Goal: Task Accomplishment & Management: Manage account settings

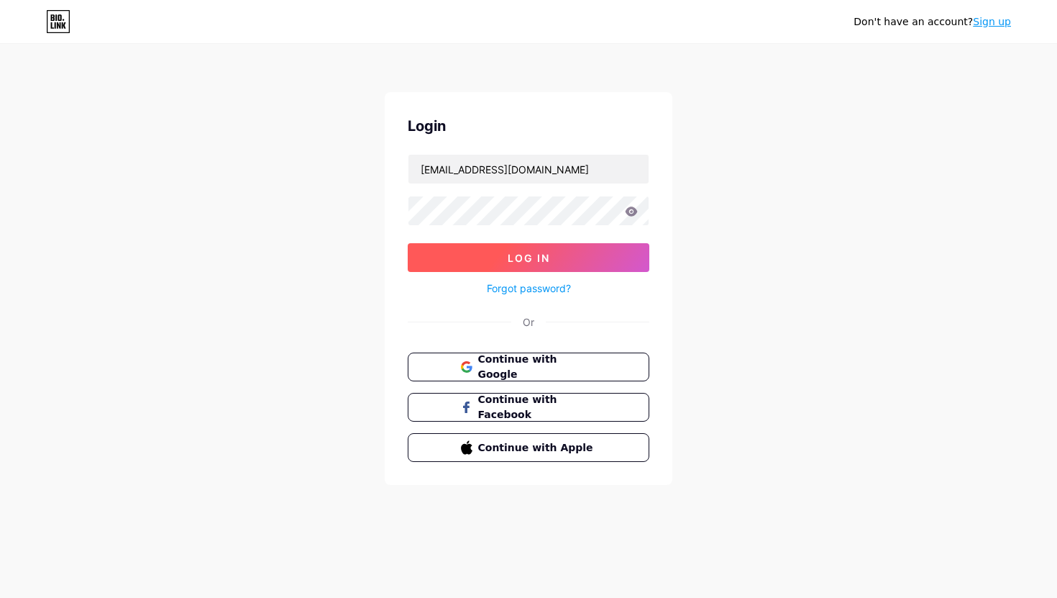
click at [426, 260] on button "Log In" at bounding box center [529, 257] width 242 height 29
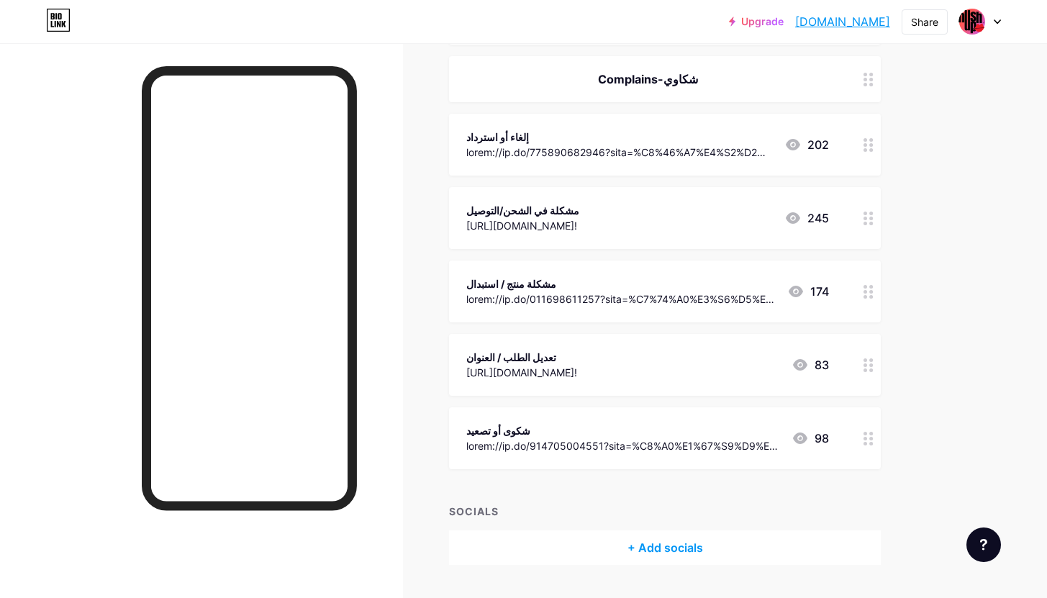
scroll to position [339, 0]
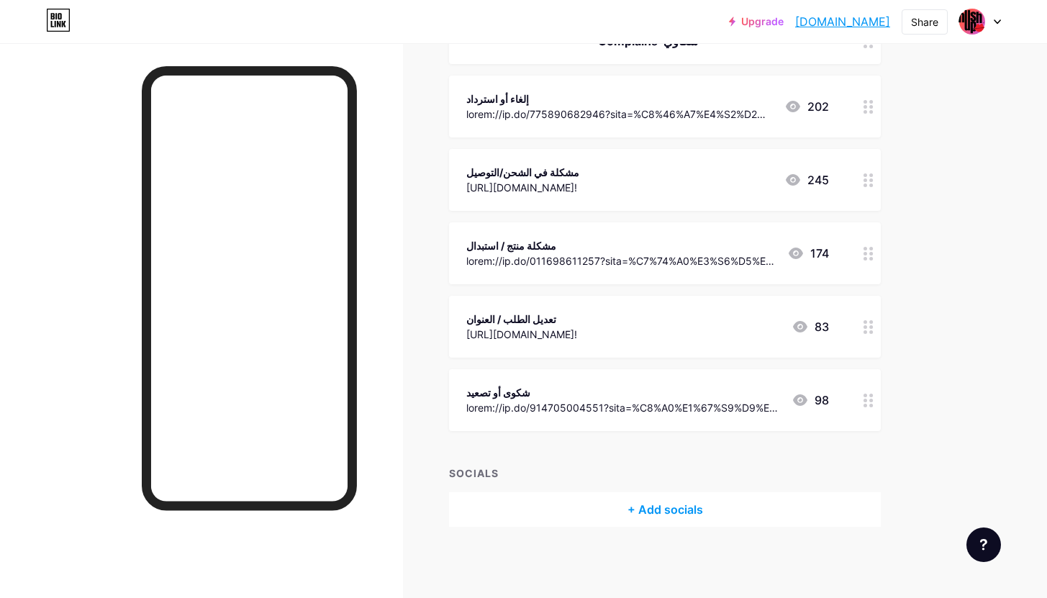
click at [675, 501] on div "+ Add socials" at bounding box center [665, 509] width 432 height 35
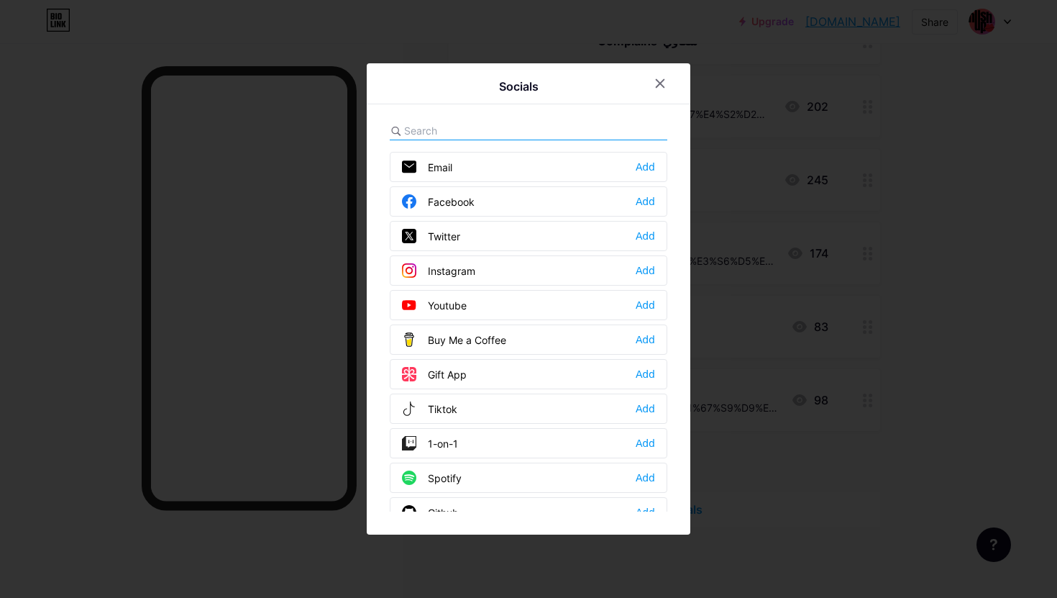
type input "care@hushupeg.com"
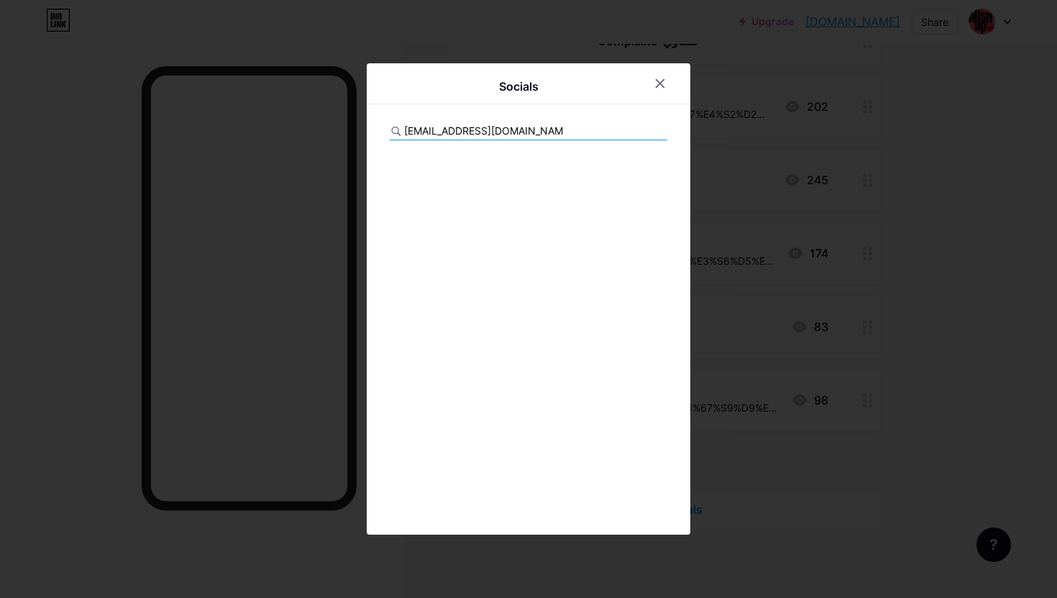
click at [780, 154] on div at bounding box center [528, 299] width 1057 height 598
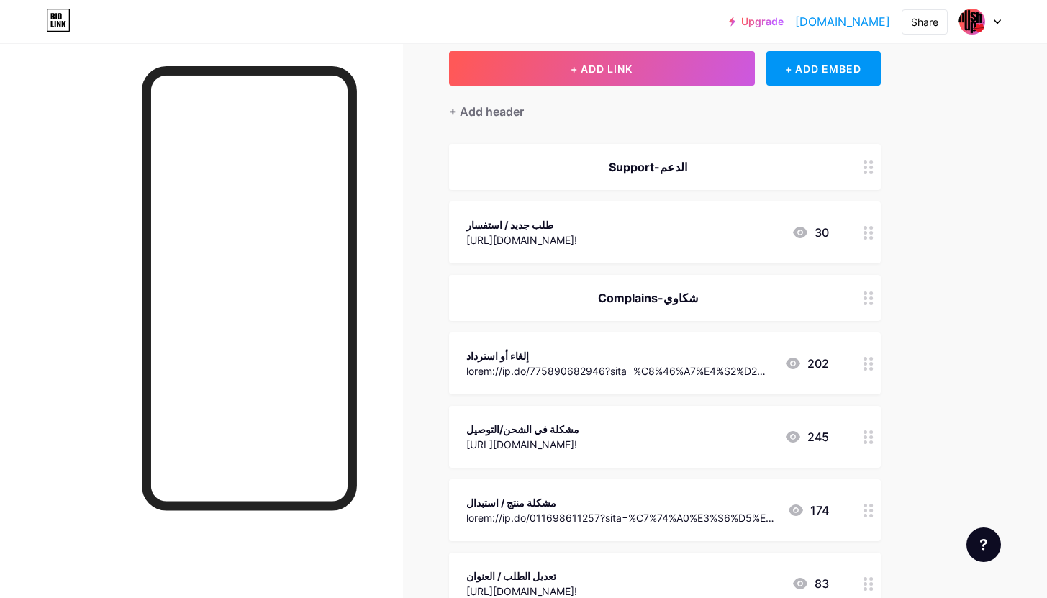
scroll to position [0, 0]
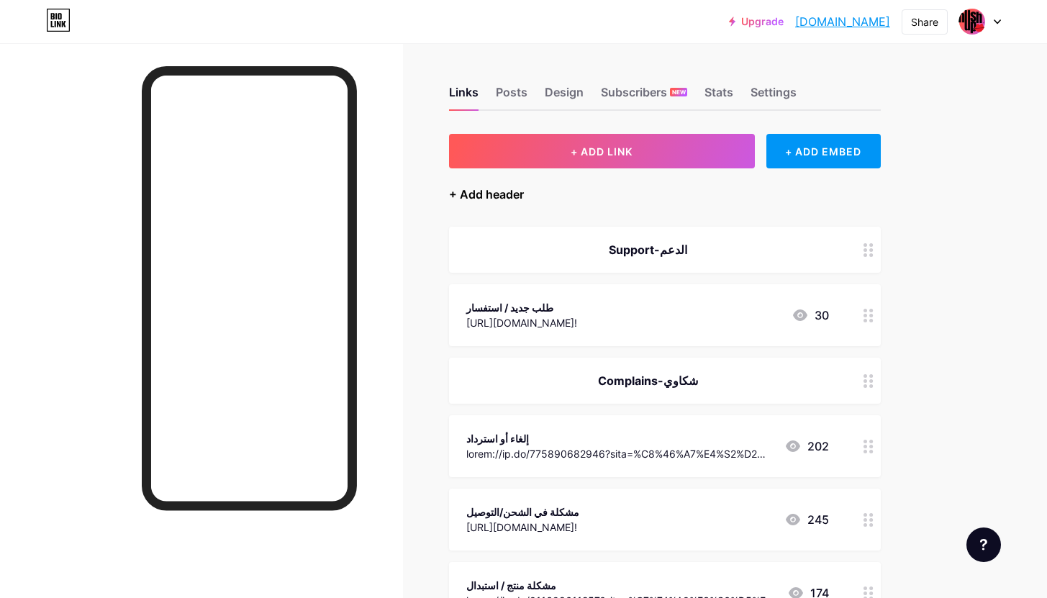
click at [507, 190] on div "+ Add header" at bounding box center [486, 194] width 75 height 17
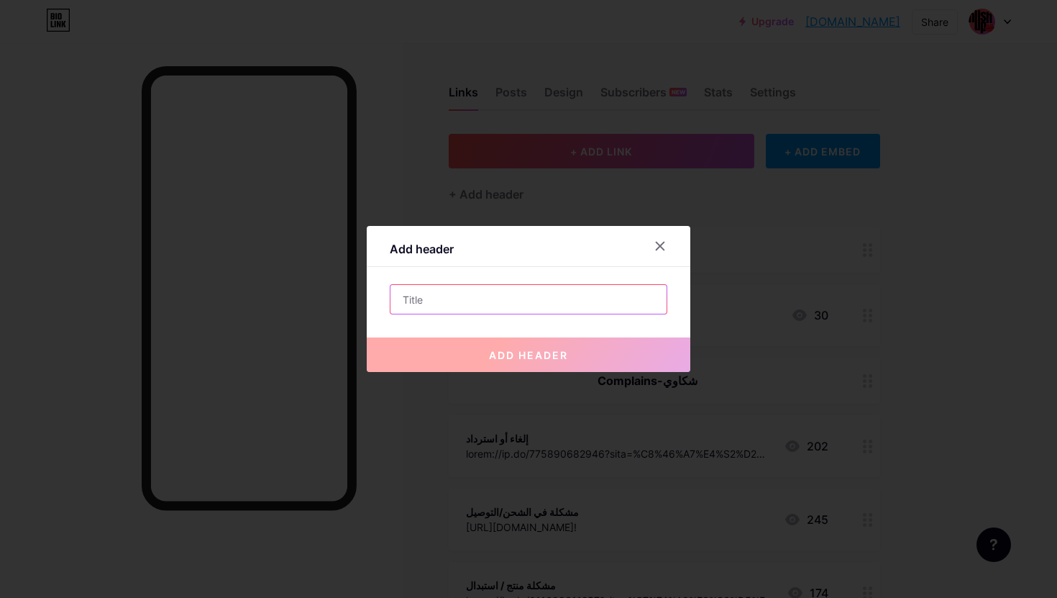
click at [532, 292] on input "text" at bounding box center [529, 299] width 276 height 29
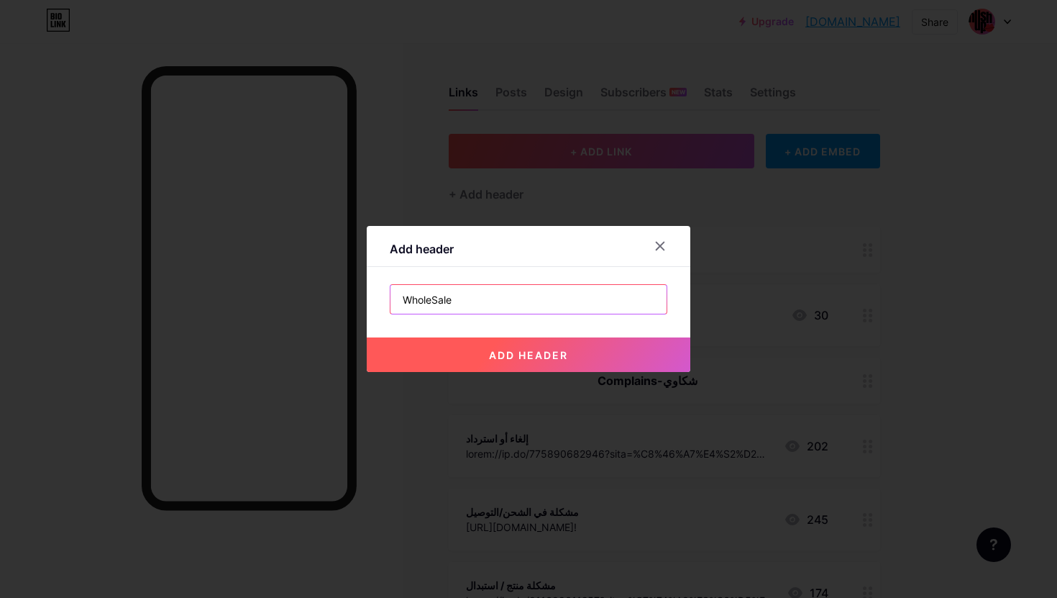
type input "WholeSale"
click at [539, 352] on span "add header" at bounding box center [528, 355] width 79 height 12
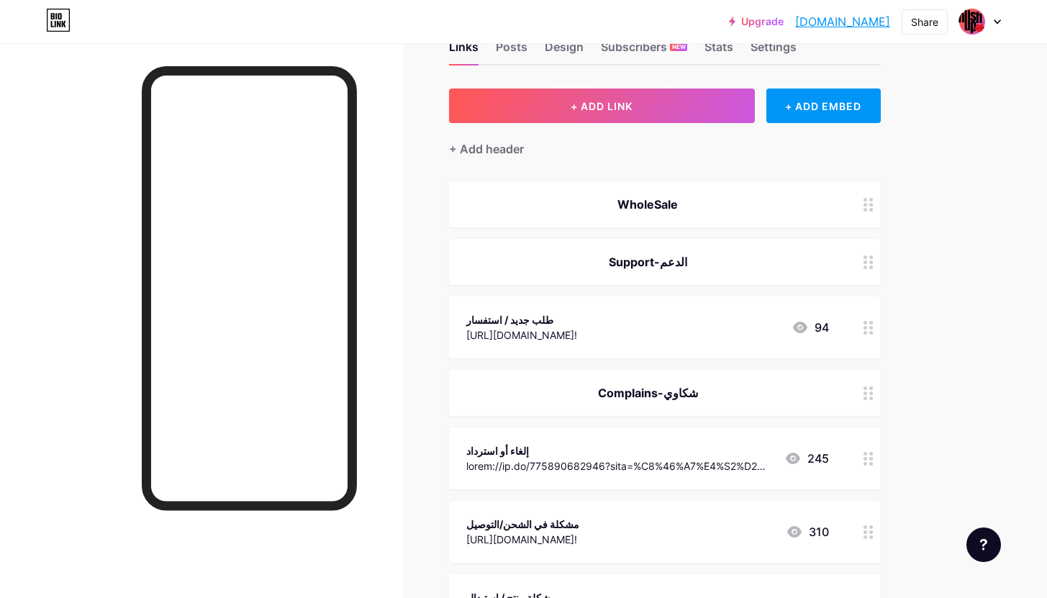
scroll to position [52, 0]
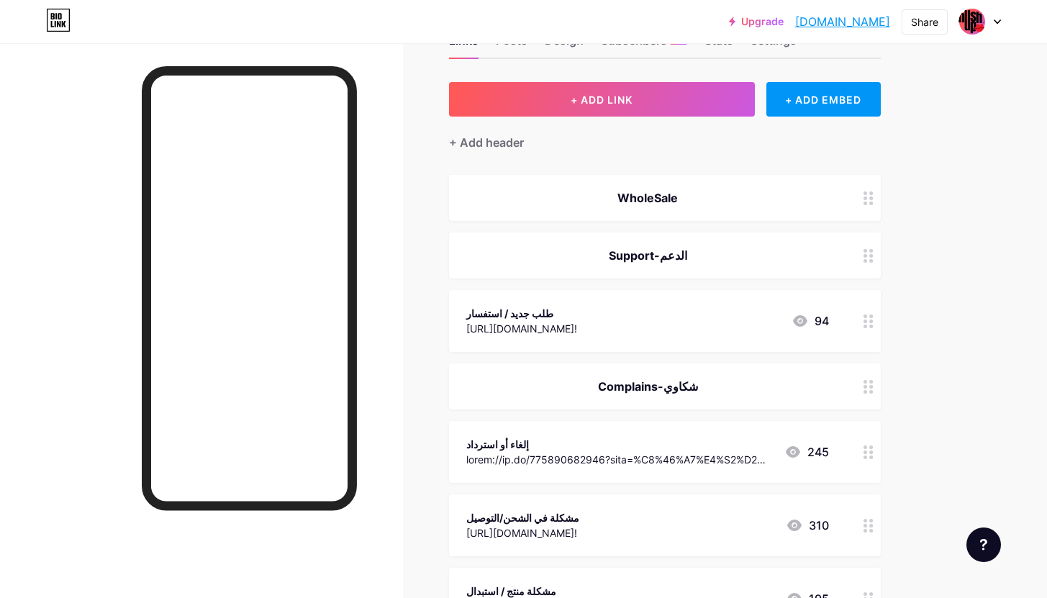
drag, startPoint x: 624, startPoint y: 237, endPoint x: 611, endPoint y: 182, distance: 56.0
click at [630, 463] on span "WholeSale Support-الدعم طلب جديد / استفسار 94 Complains-شكاوي إلغاء أو استرداد …" at bounding box center [665, 475] width 432 height 601
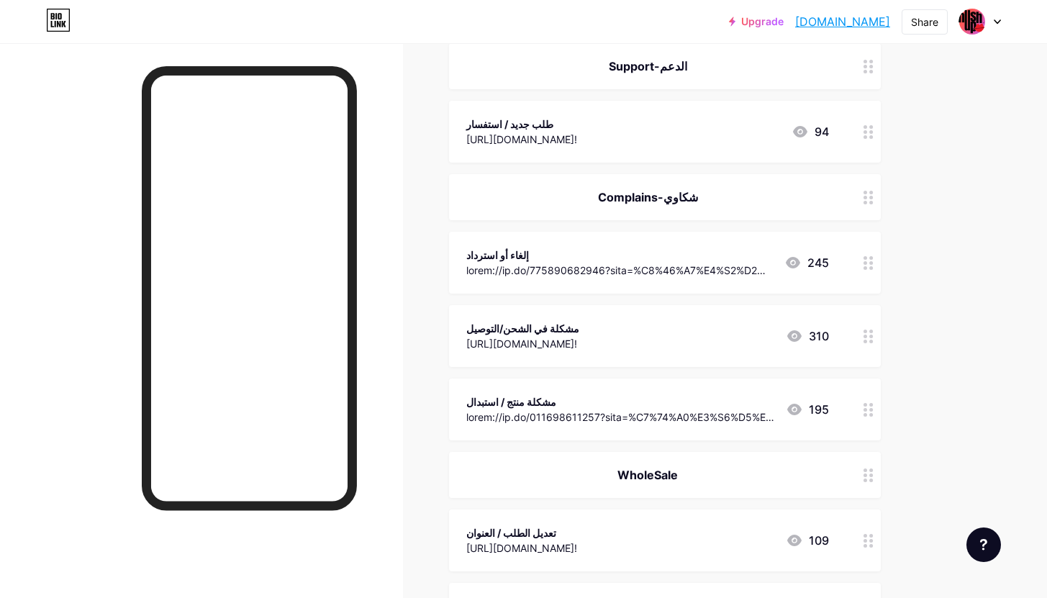
scroll to position [397, 0]
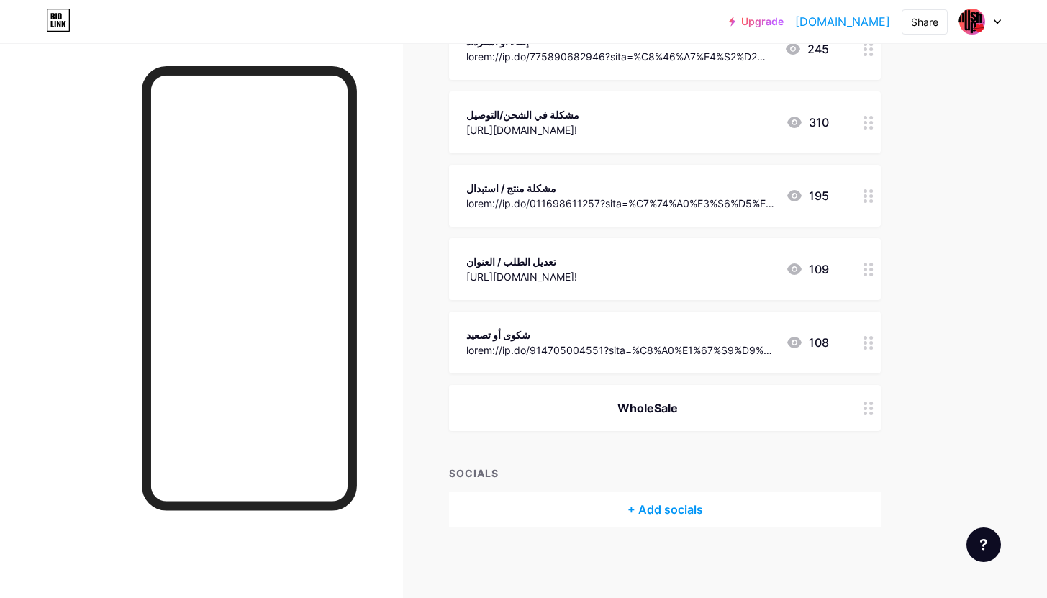
click at [653, 409] on div "WholeSale" at bounding box center [647, 407] width 363 height 17
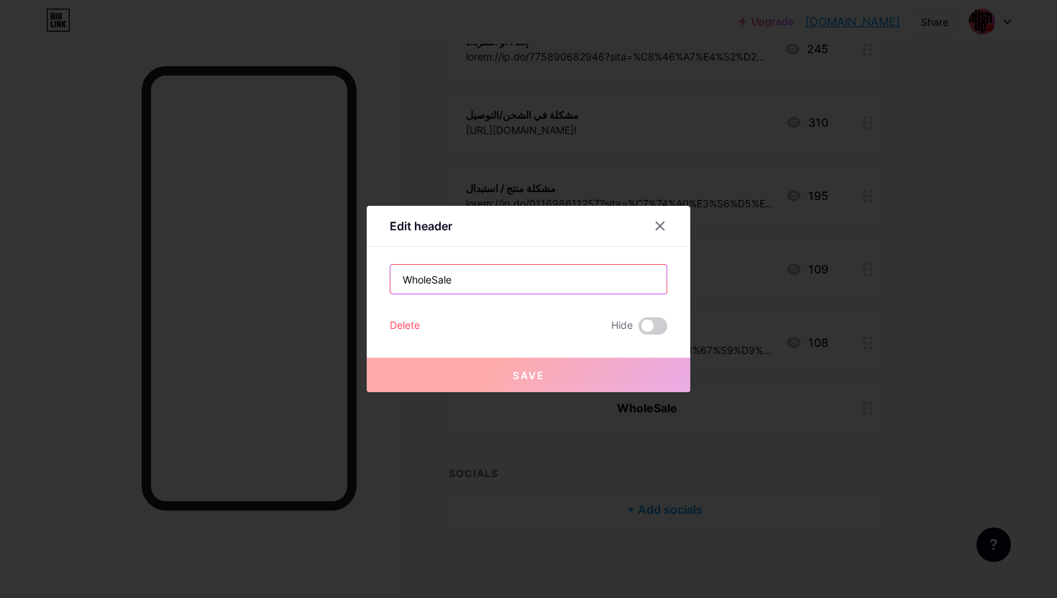
click at [518, 266] on input "WholeSale" at bounding box center [529, 279] width 276 height 29
click at [522, 277] on input "WholeSale" at bounding box center [529, 279] width 276 height 29
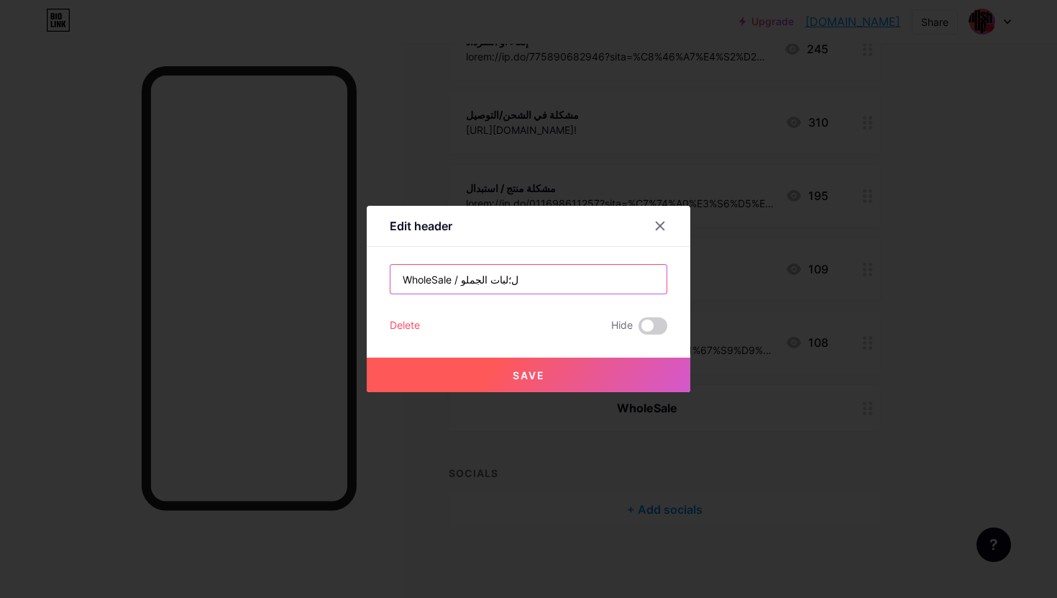
drag, startPoint x: 457, startPoint y: 282, endPoint x: 572, endPoint y: 288, distance: 114.5
click at [572, 288] on input "WholeSale / ل؛لبات الجملو" at bounding box center [529, 279] width 276 height 29
type input "WholeSale / لطلبات الجملة"
click at [527, 378] on span "Save" at bounding box center [529, 375] width 32 height 12
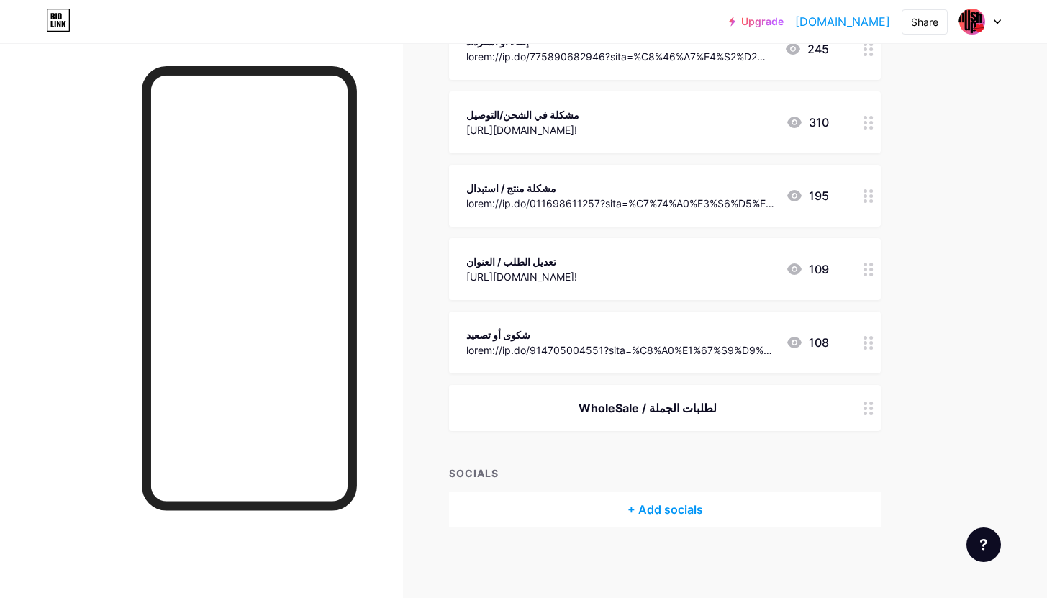
scroll to position [0, 0]
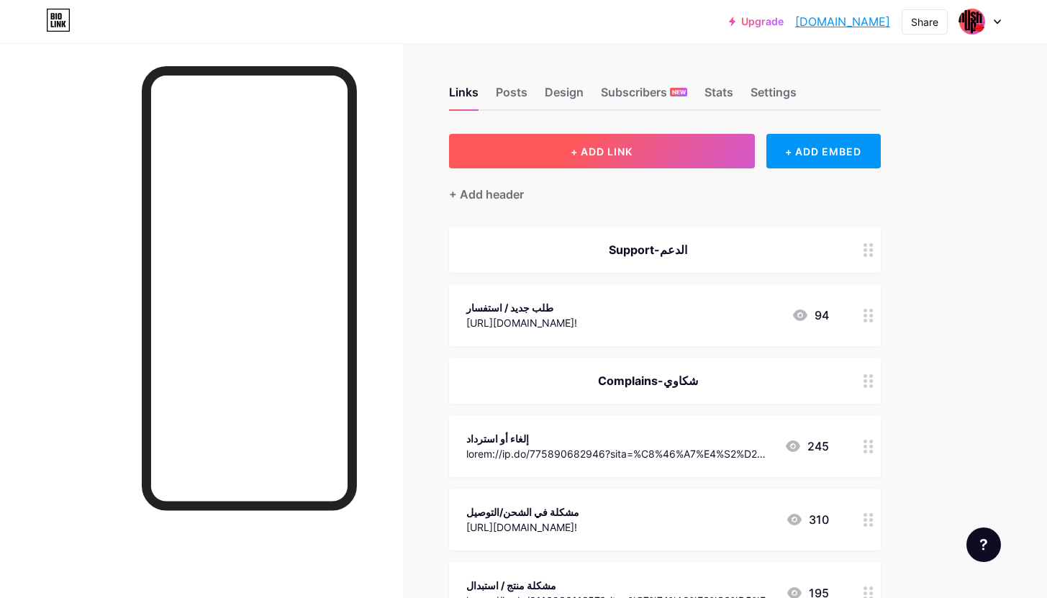
click at [650, 149] on button "+ ADD LINK" at bounding box center [602, 151] width 306 height 35
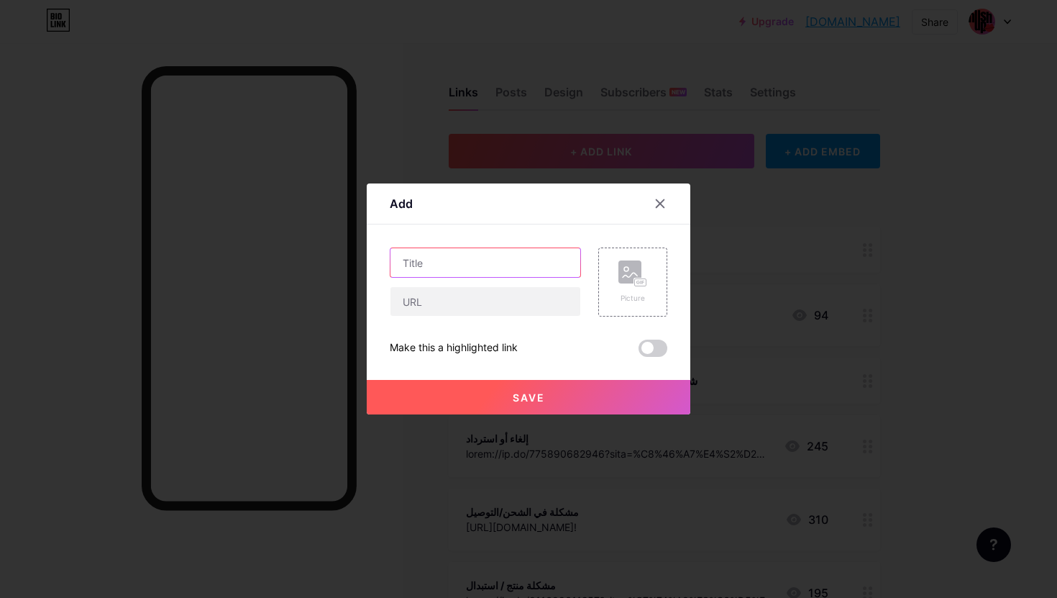
click at [475, 269] on input "text" at bounding box center [486, 262] width 190 height 29
type input "طلبات الجملة"
click at [549, 384] on button "Save" at bounding box center [529, 397] width 324 height 35
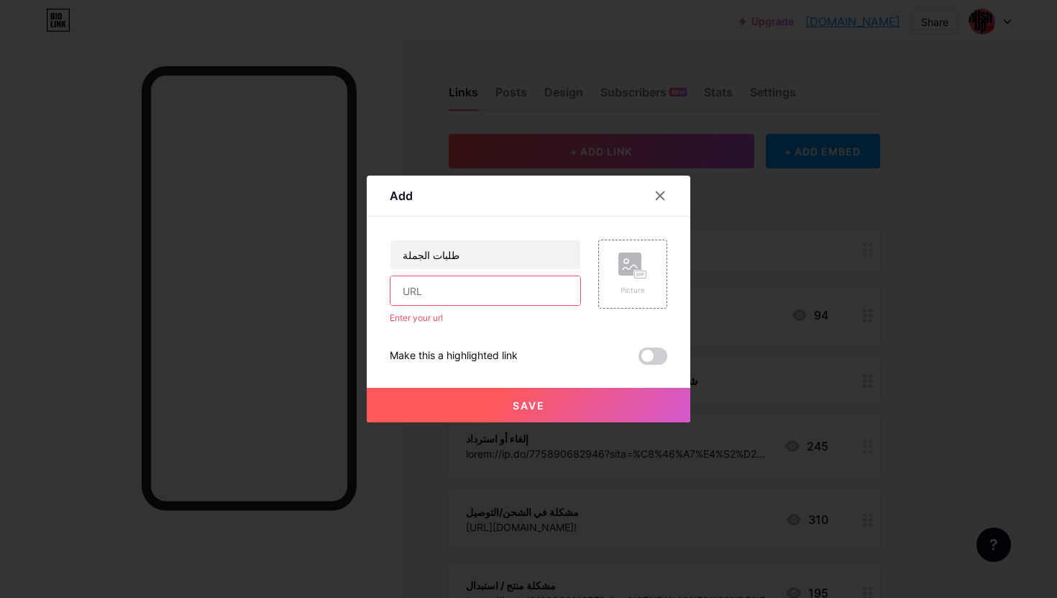
click at [497, 298] on input "text" at bounding box center [486, 290] width 190 height 29
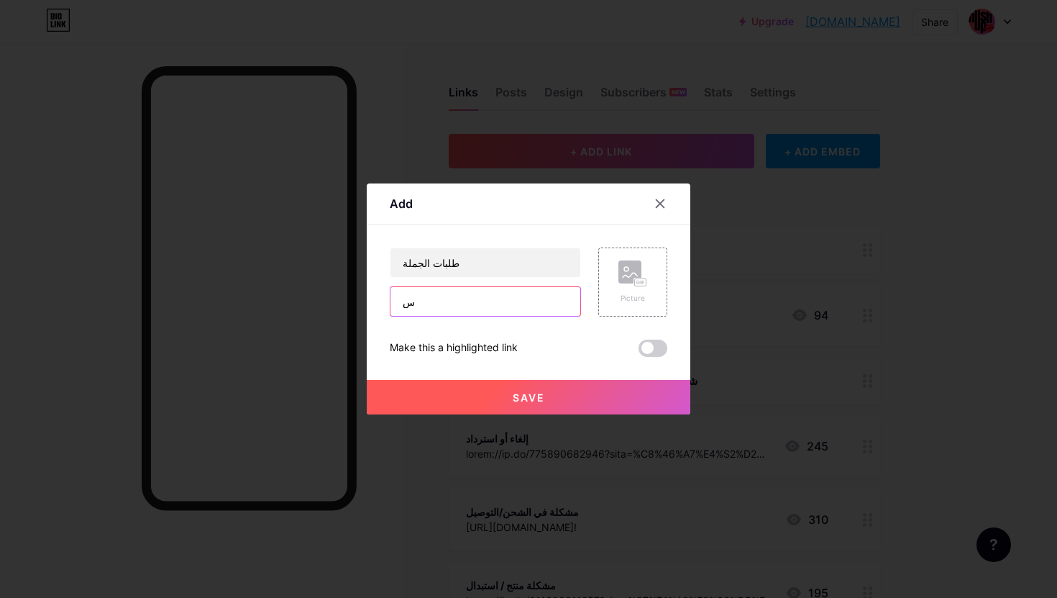
type input "س"
click at [529, 389] on button "Save" at bounding box center [529, 397] width 324 height 35
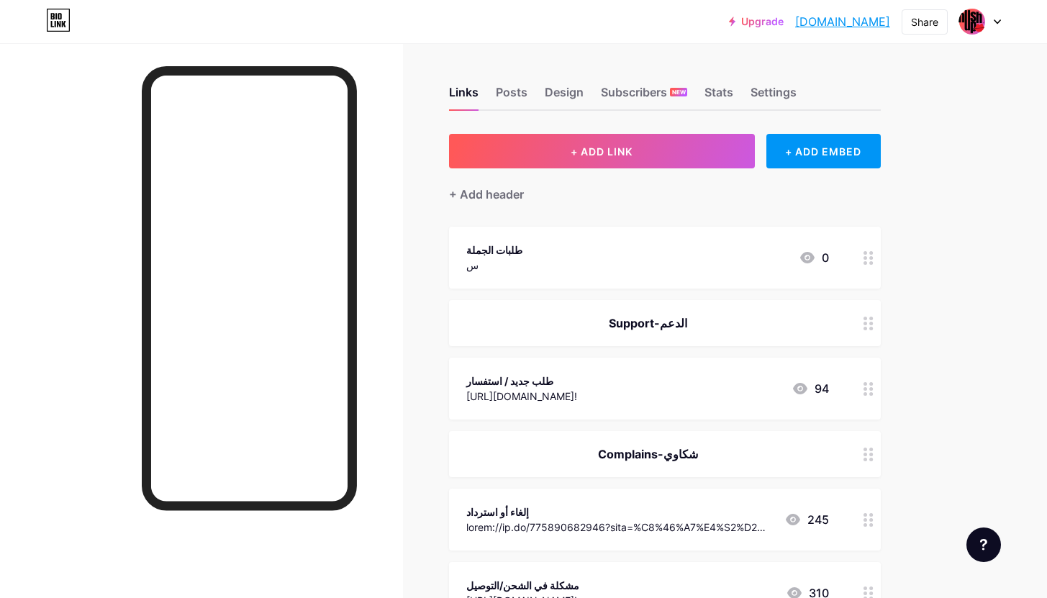
drag, startPoint x: 639, startPoint y: 250, endPoint x: 662, endPoint y: 365, distance: 117.4
click at [659, 372] on span "طلبات الجملة س 0 Support-الدعم طلب جديد / استفسار 94 Complains-شكاوي إلغاء أو ا…" at bounding box center [665, 564] width 432 height 675
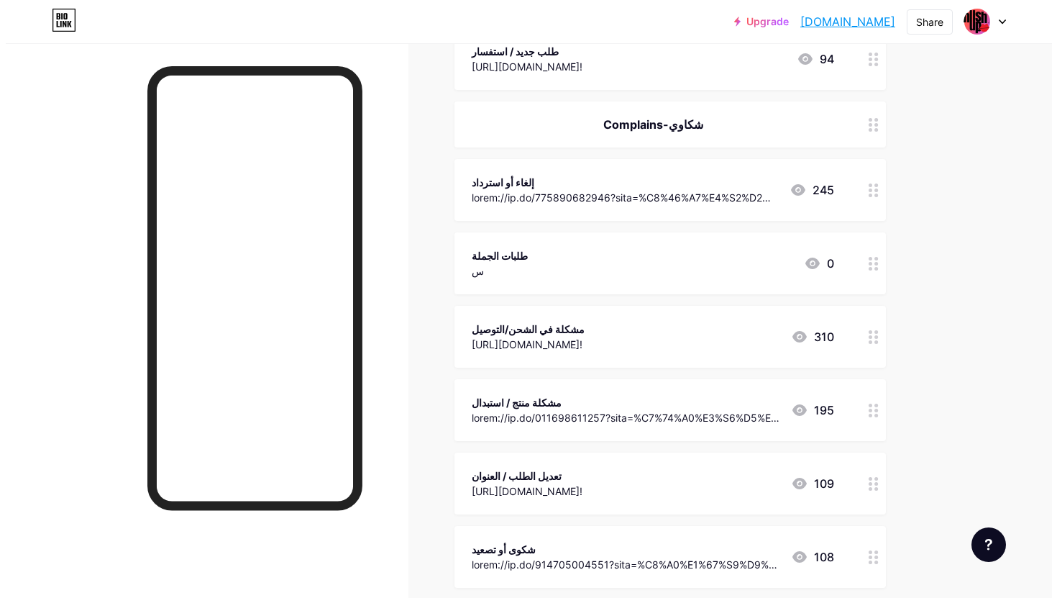
scroll to position [401, 0]
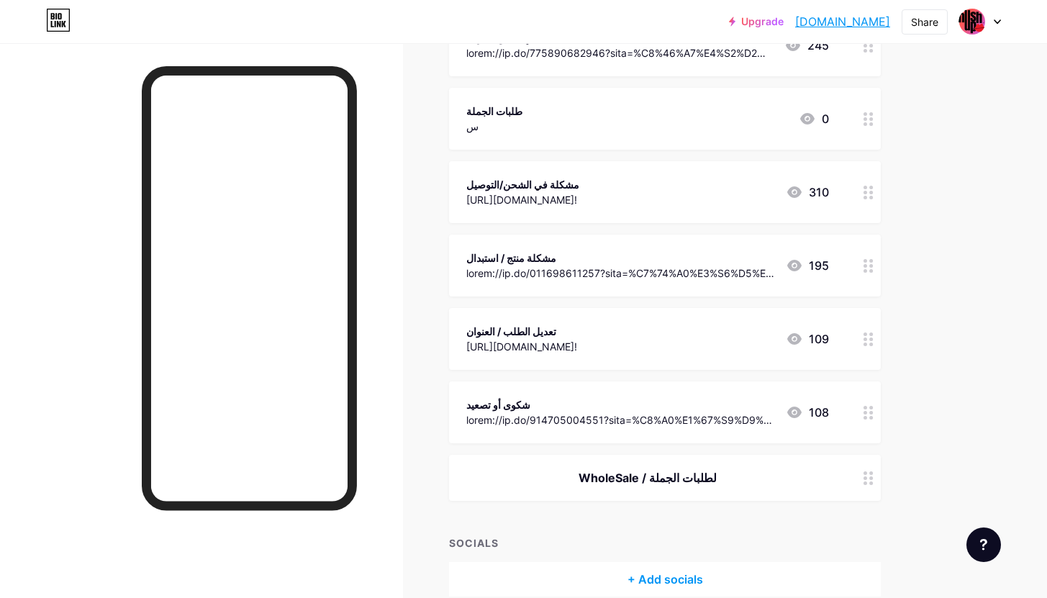
drag, startPoint x: 854, startPoint y: 109, endPoint x: 844, endPoint y: 207, distance: 99.1
click at [836, 373] on span "Support-الدعم طلب جديد / استفسار https://wa.me/201124944528?text=%D9%85%D8%B1%D…" at bounding box center [665, 163] width 432 height 675
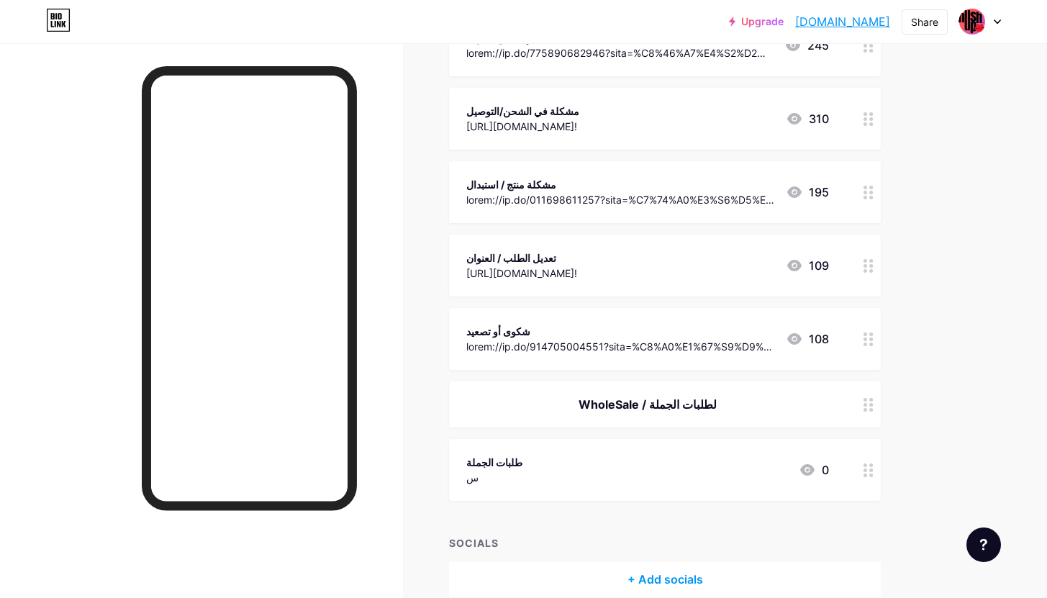
click at [577, 265] on div at bounding box center [521, 272] width 111 height 15
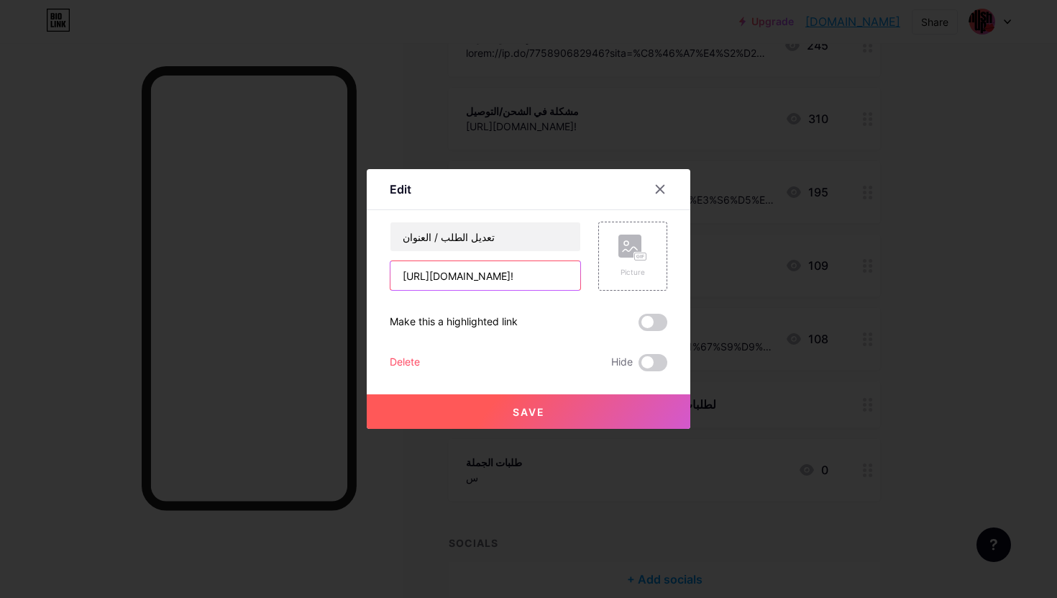
click at [474, 276] on input "[URL][DOMAIN_NAME]!" at bounding box center [486, 275] width 190 height 29
click at [655, 185] on icon at bounding box center [661, 189] width 12 height 12
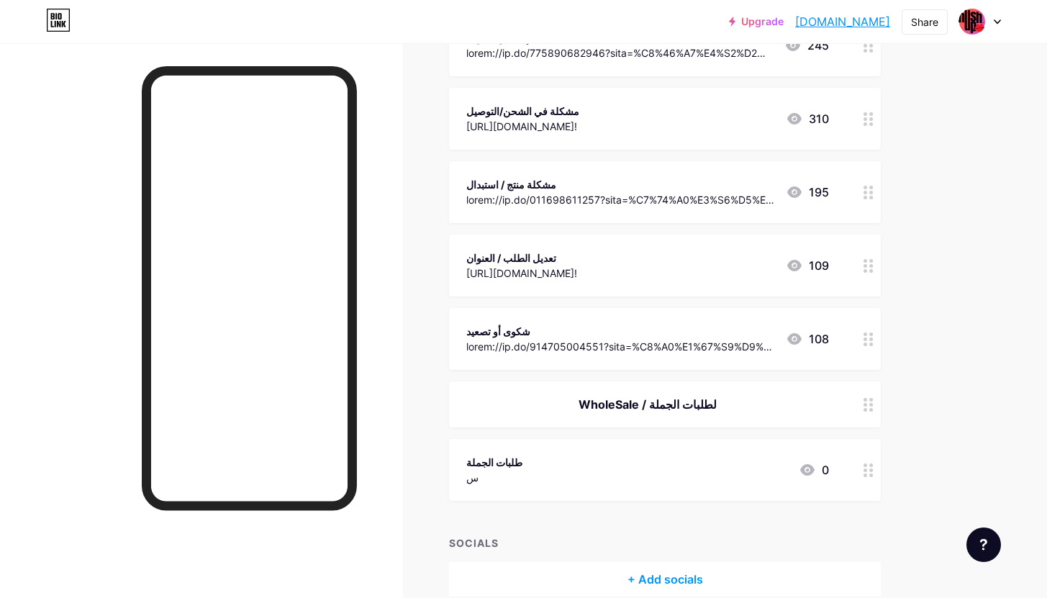
click at [488, 463] on div "طلبات الجملة" at bounding box center [494, 462] width 56 height 15
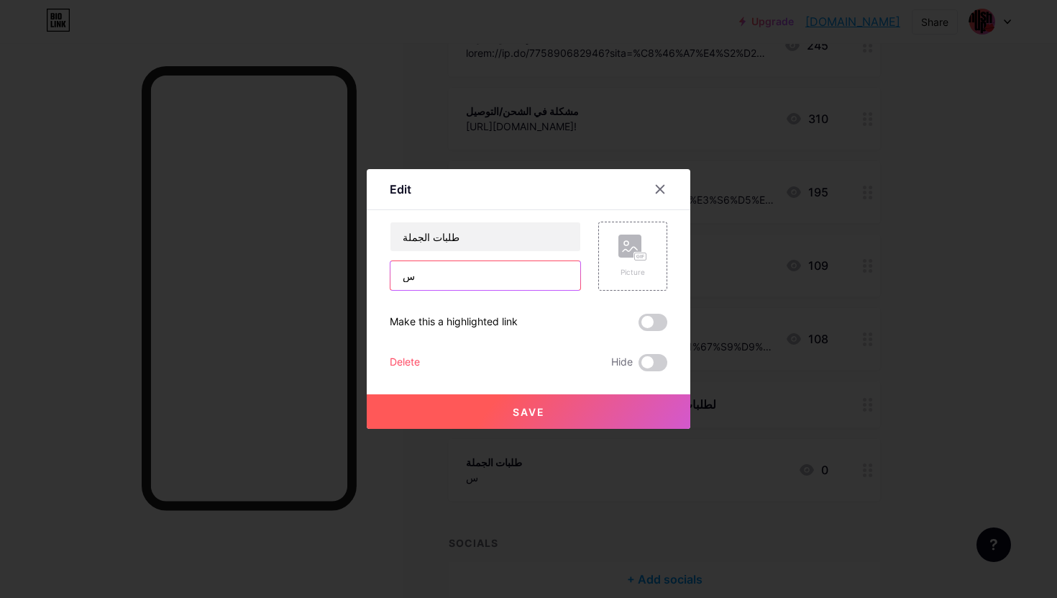
click at [533, 284] on input "س" at bounding box center [486, 275] width 190 height 29
paste input "https://api.whatsapp.com/send/?phone=201124944528&text=%D8%A7%D8%B1%D8%BA%D8%A8…"
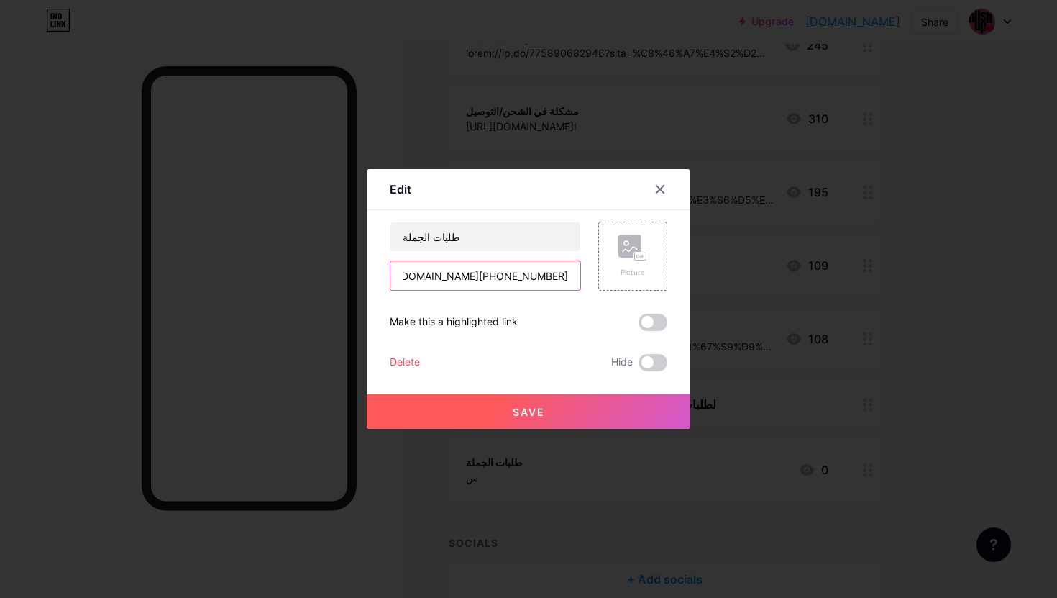
type input "https://api.whatsapp.com/send/?phone=201124944528&text=%D8%A7%D8%B1%D8%BA%D8%A8…"
click at [514, 407] on span "Save" at bounding box center [529, 412] width 32 height 12
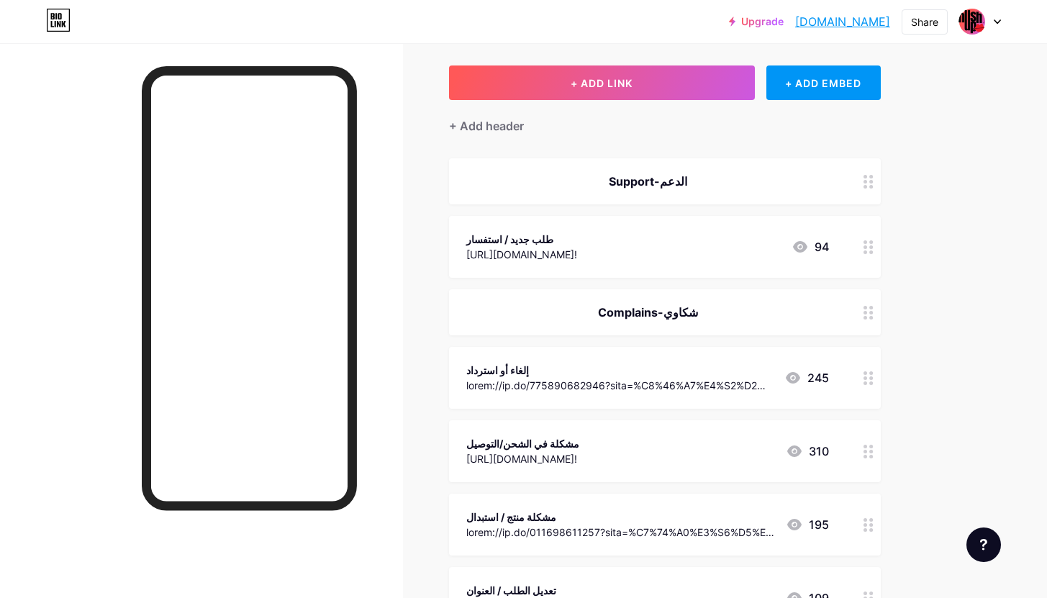
scroll to position [0, 0]
